Goal: Find specific fact

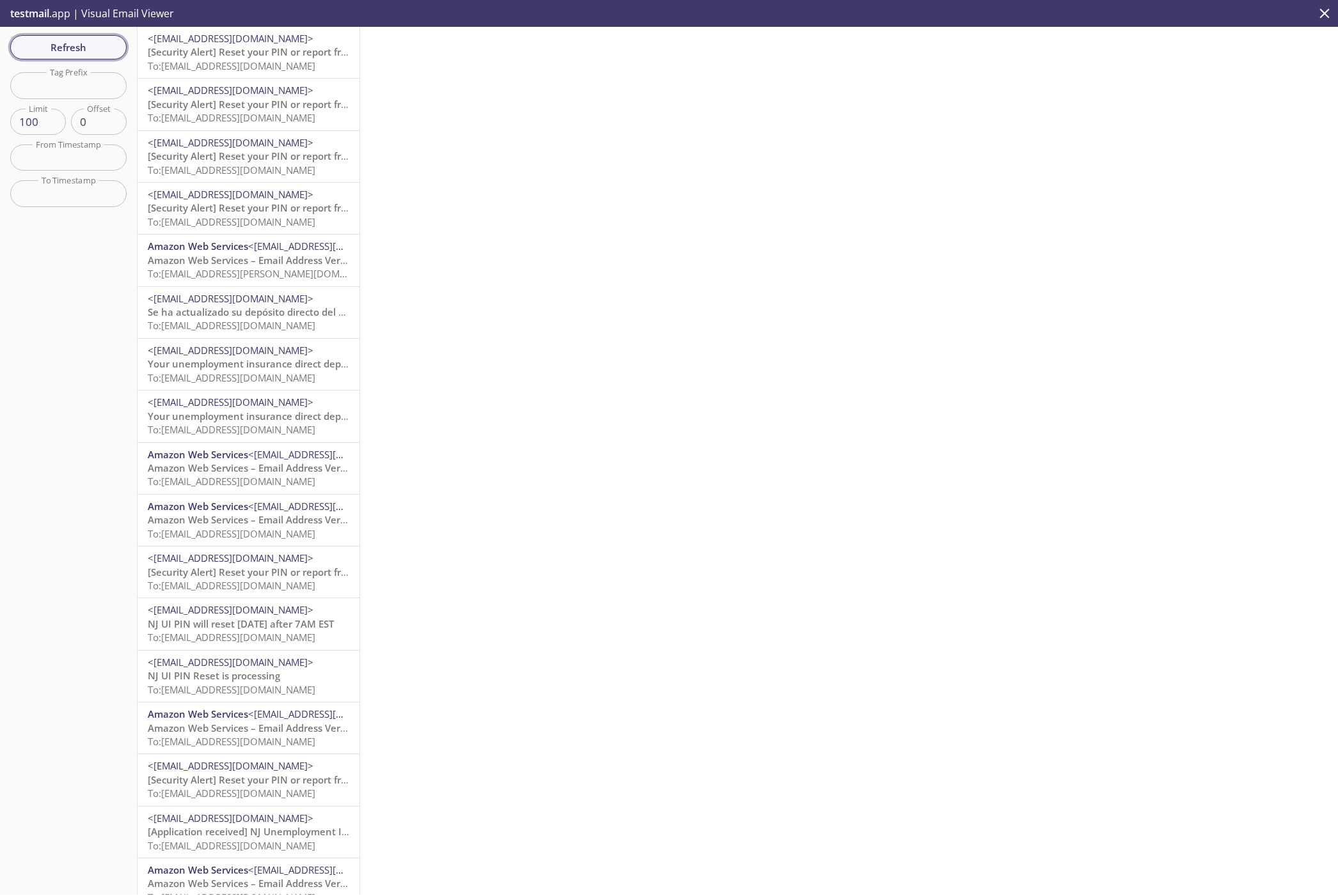
click at [44, 38] on button "Refresh" at bounding box center [69, 48] width 116 height 25
click at [45, 50] on span "Refresh" at bounding box center [68, 47] width 96 height 16
click at [62, 40] on span "Refresh" at bounding box center [68, 47] width 96 height 16
click at [97, 343] on div "Refresh Filters Tag Prefix Tag Prefix Limit 100 Limit Offset 0 Offset From Time…" at bounding box center [69, 461] width 137 height 868
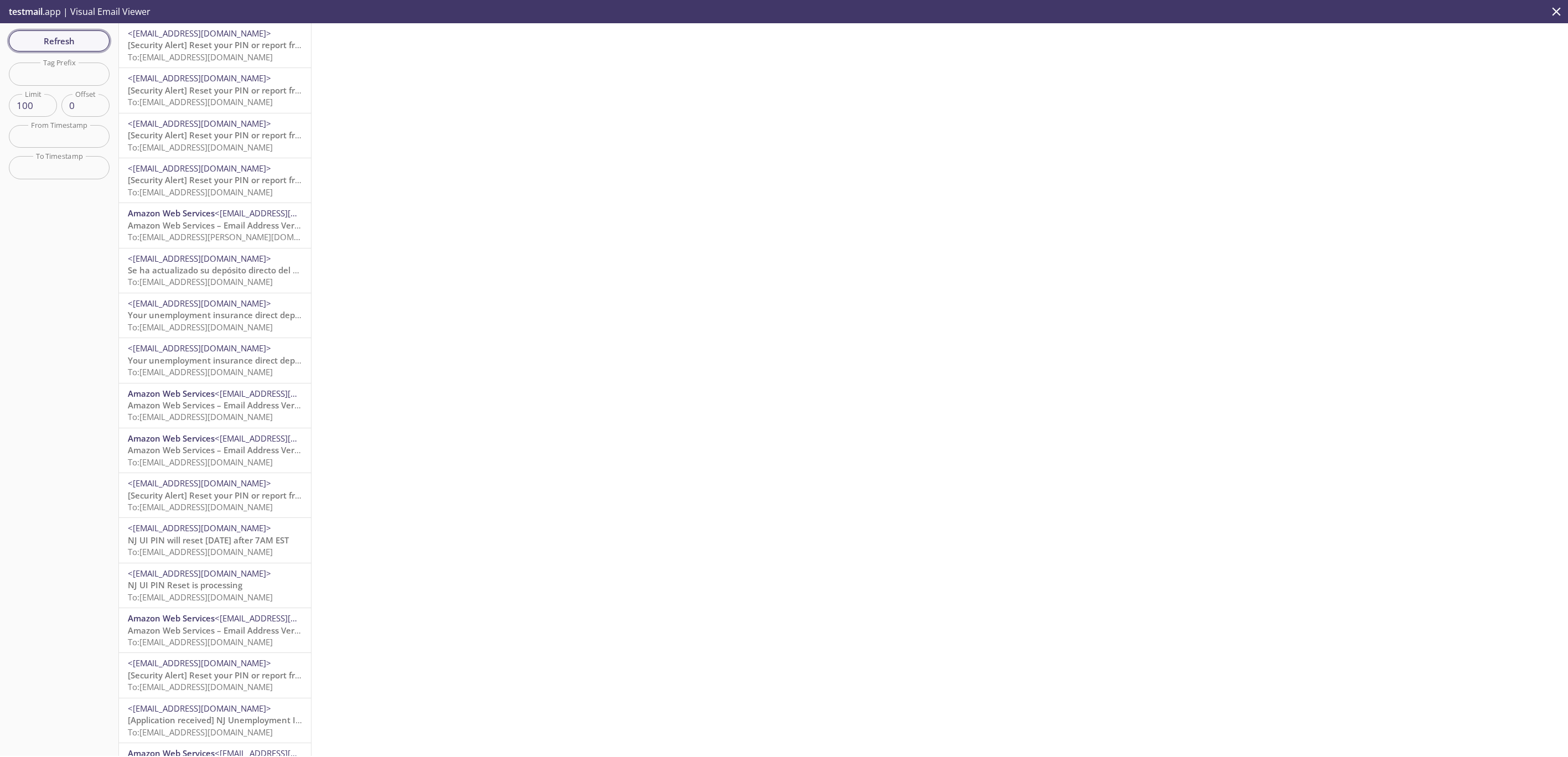
click at [62, 35] on span "Refresh" at bounding box center [59, 40] width 83 height 14
click at [210, 38] on span "<[EMAIL_ADDRESS][DOMAIN_NAME]>" at bounding box center [199, 33] width 143 height 11
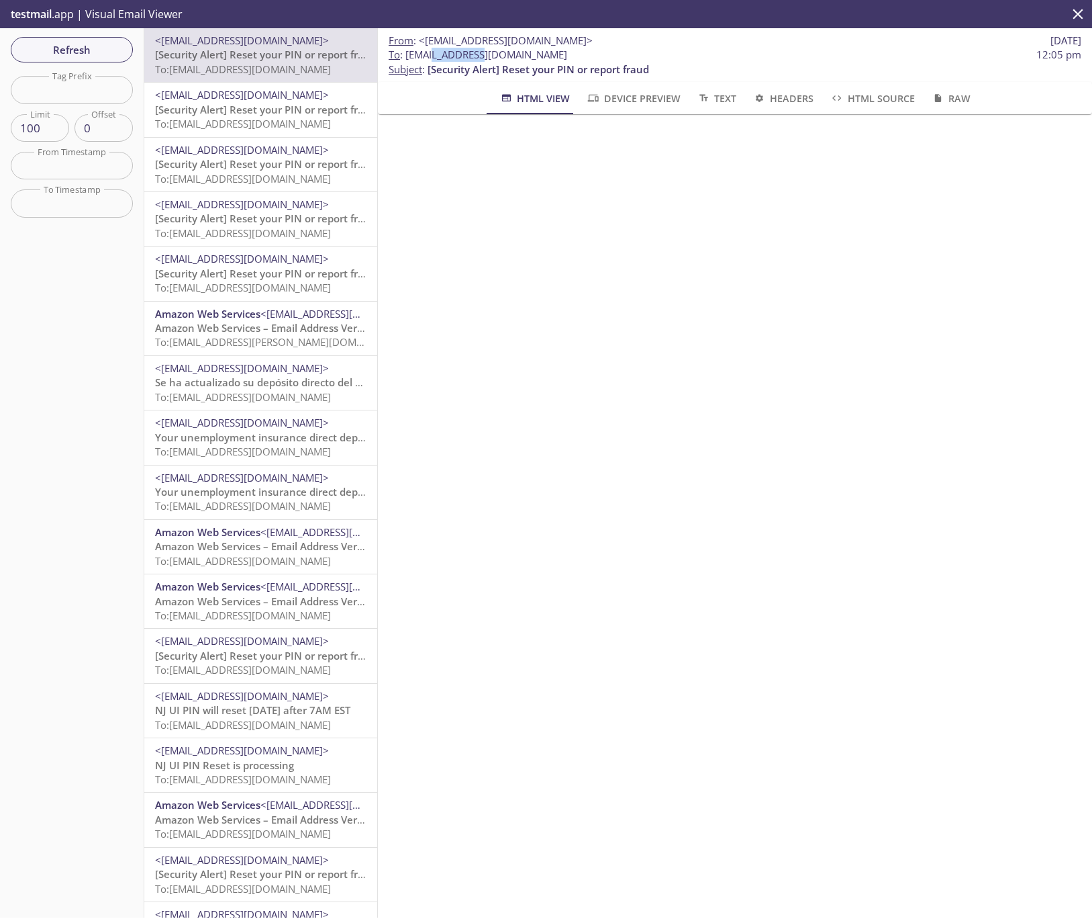
drag, startPoint x: 425, startPoint y: 53, endPoint x: 475, endPoint y: 51, distance: 49.7
click at [475, 51] on span "To : njui.680010003@inbox.testmail.app" at bounding box center [478, 55] width 179 height 14
copy span "680010003"
